Goal: Transaction & Acquisition: Purchase product/service

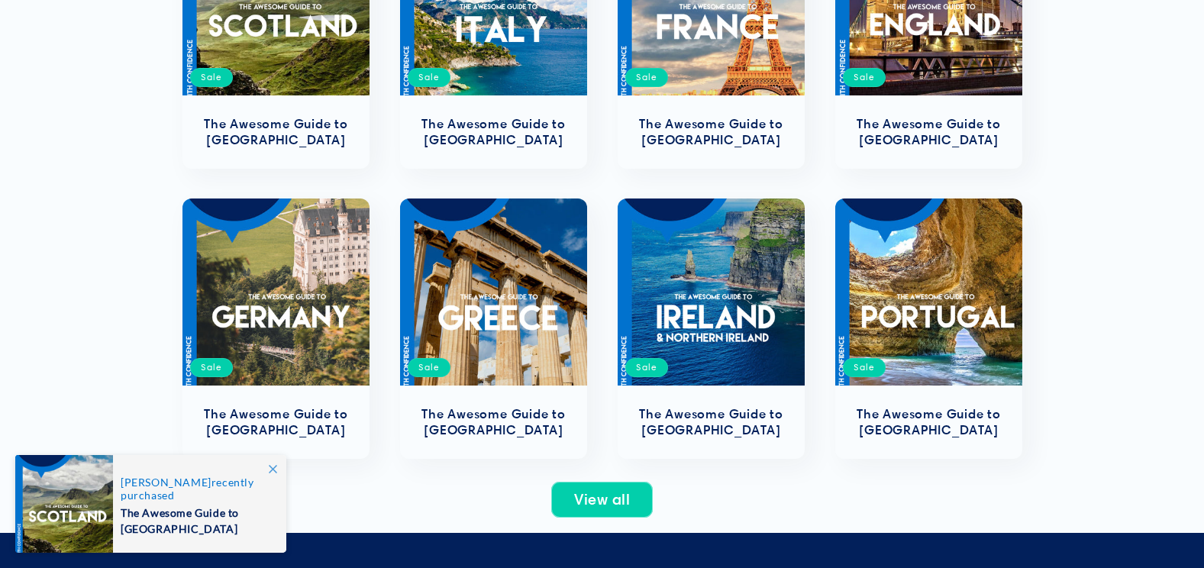
scroll to position [550, 0]
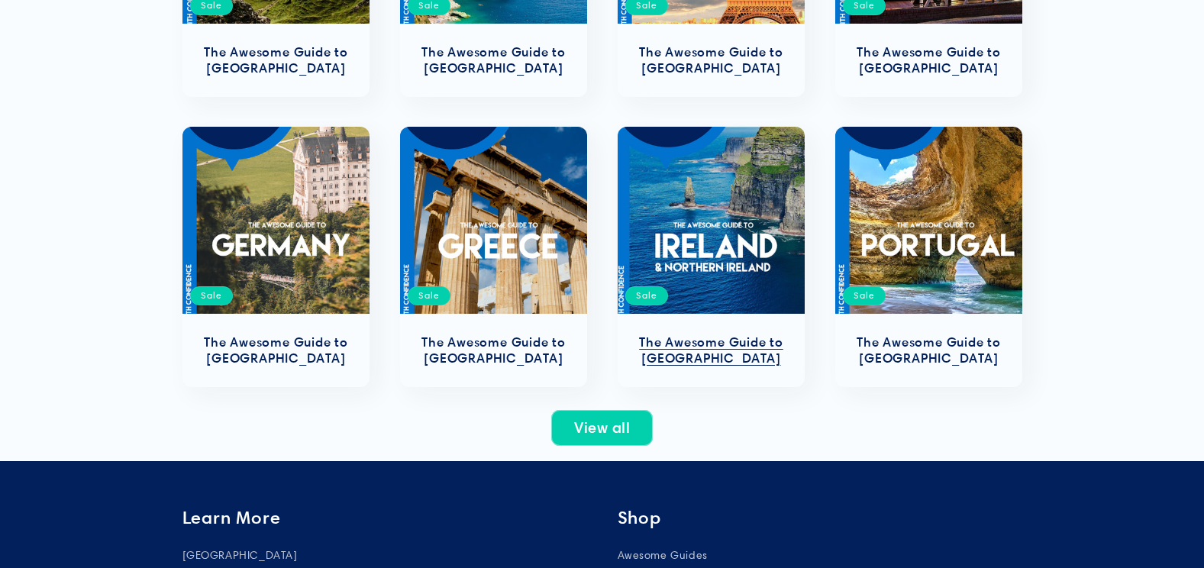
click at [706, 334] on link "The Awesome Guide to [GEOGRAPHIC_DATA]" at bounding box center [711, 350] width 157 height 32
